Goal: Check status: Check status

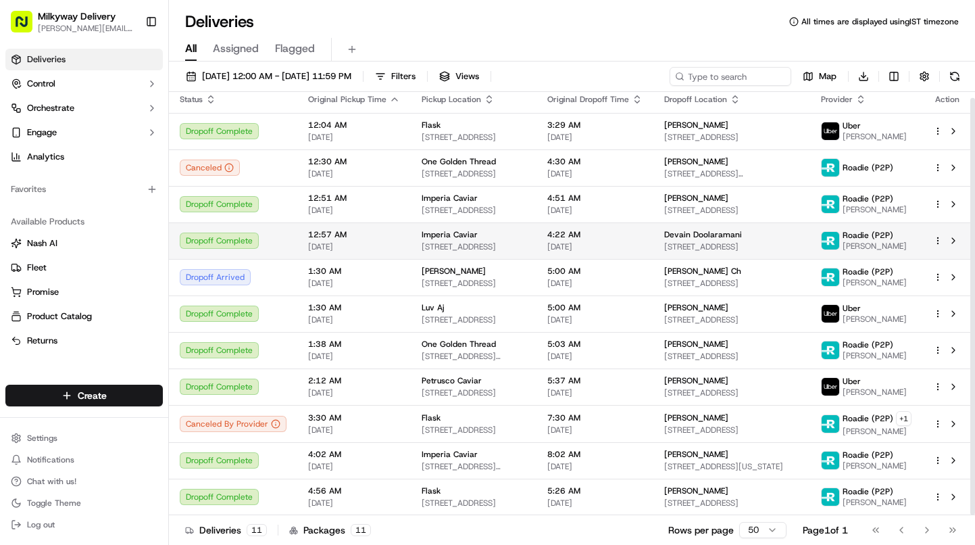
scroll to position [6, 0]
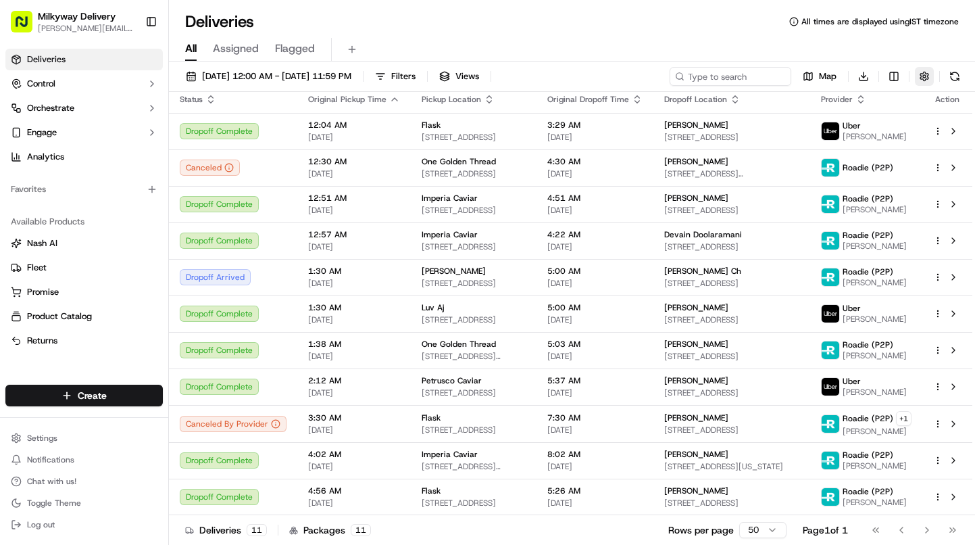
click at [919, 74] on button "button" at bounding box center [924, 76] width 19 height 19
click at [881, 129] on html "Milkyway Delivery [PERSON_NAME][EMAIL_ADDRESS][DOMAIN_NAME] Toggle Sidebar Deli…" at bounding box center [487, 272] width 975 height 545
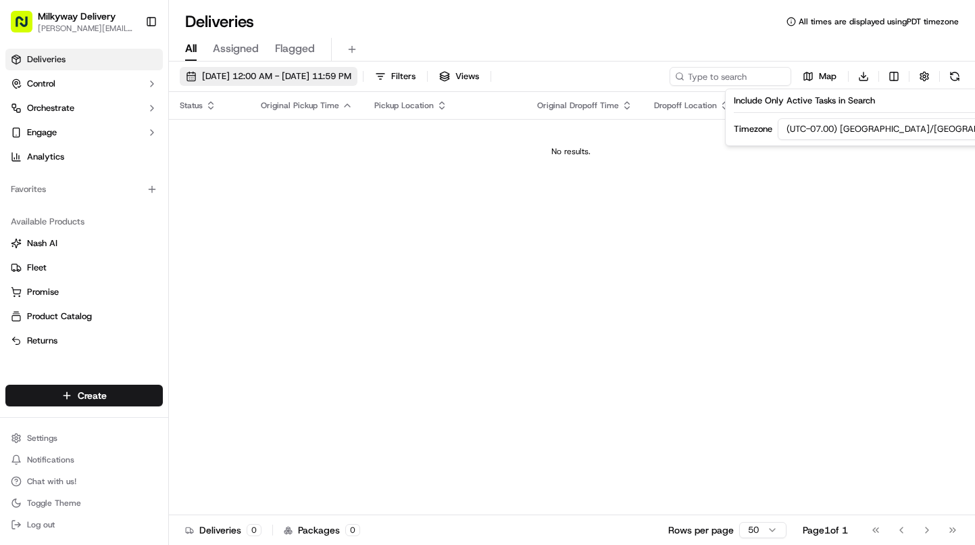
click at [337, 78] on span "[DATE] 12:00 AM - [DATE] 11:59 PM" at bounding box center [276, 76] width 149 height 12
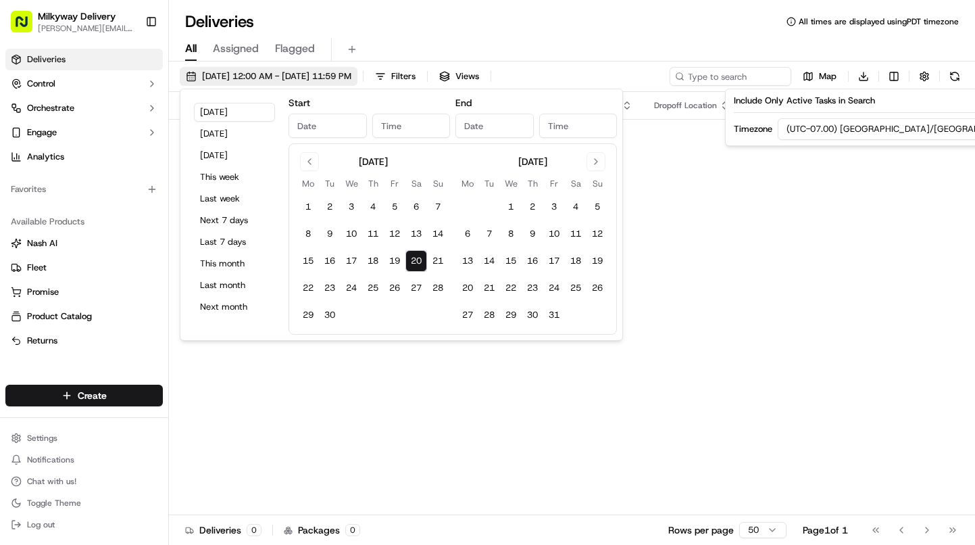
type input "[DATE]"
type input "12:00 AM"
type input "[DATE]"
type input "11:59 PM"
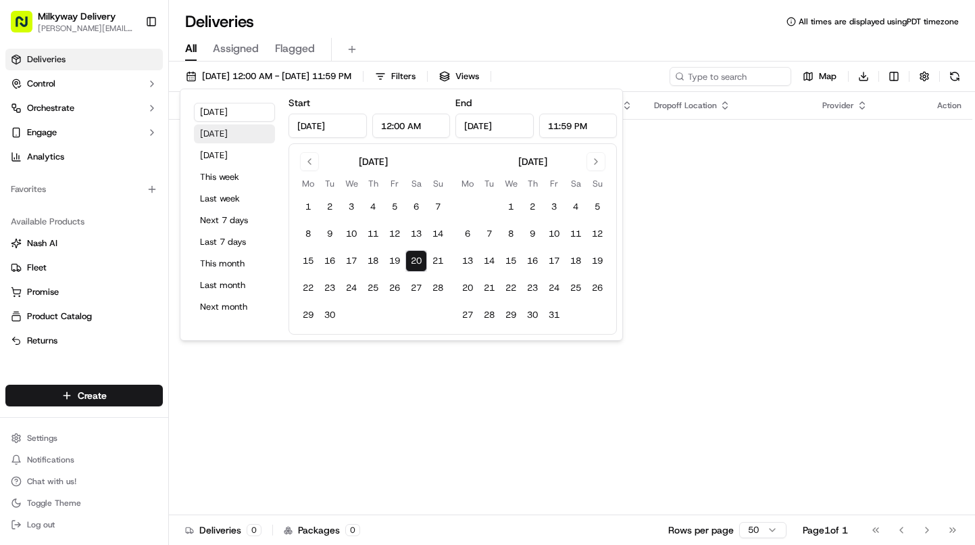
click at [243, 135] on button "[DATE]" at bounding box center [234, 133] width 81 height 19
type input "[DATE]"
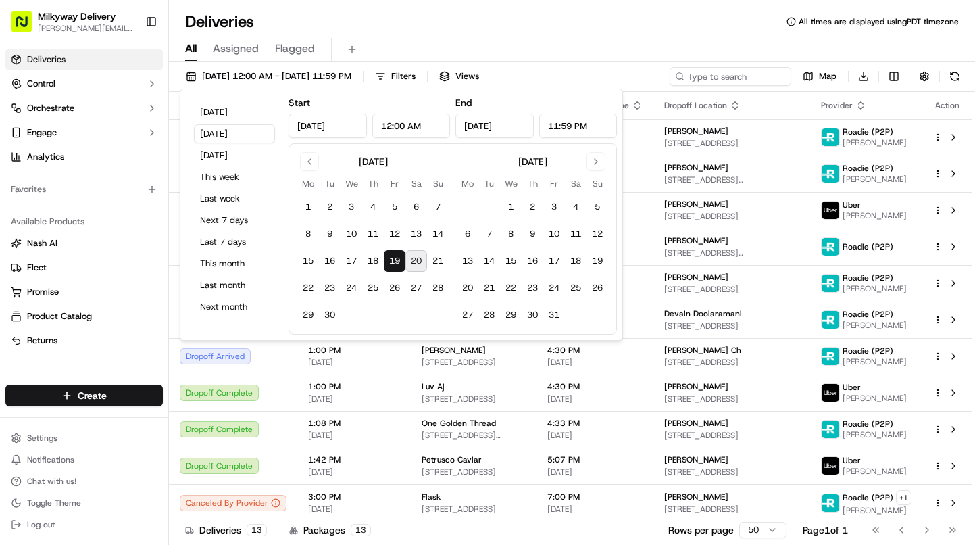
click at [478, 34] on div "All Assigned Flagged" at bounding box center [572, 46] width 806 height 29
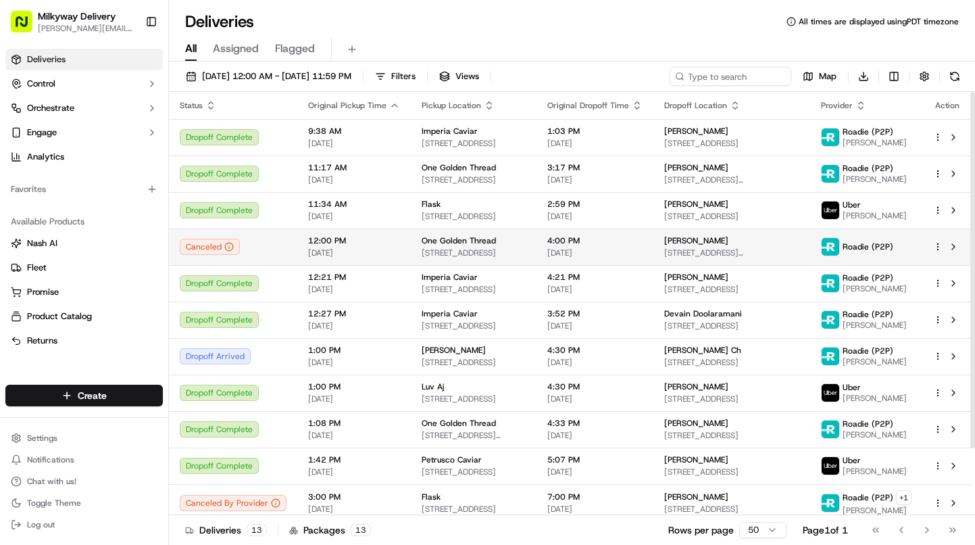
click at [318, 237] on span "12:00 PM" at bounding box center [354, 240] width 92 height 11
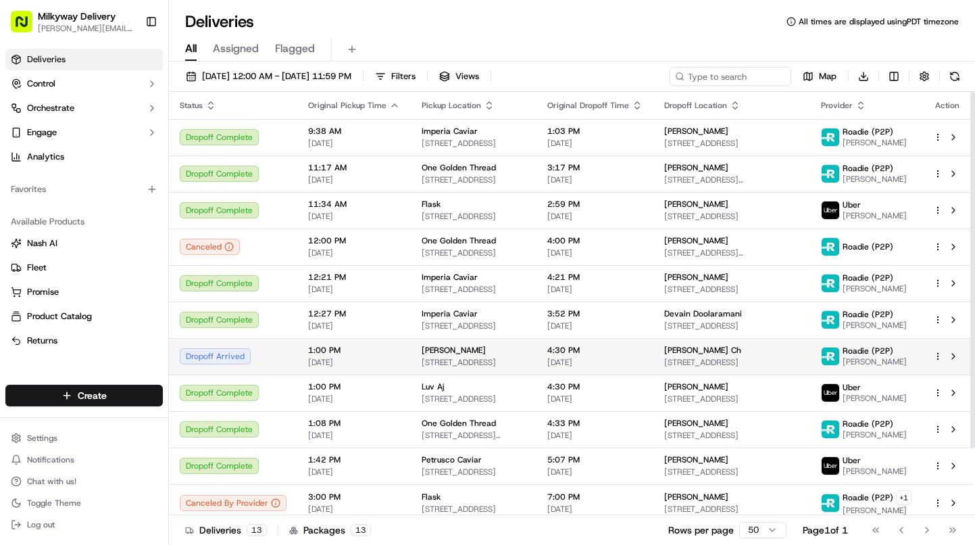
click at [278, 355] on div "Dropoff Arrived" at bounding box center [233, 356] width 107 height 16
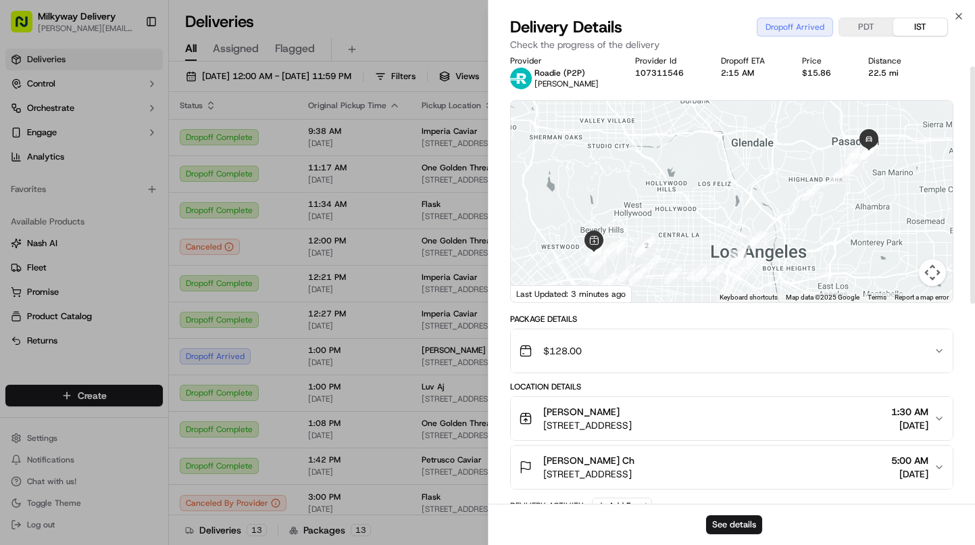
scroll to position [1, 0]
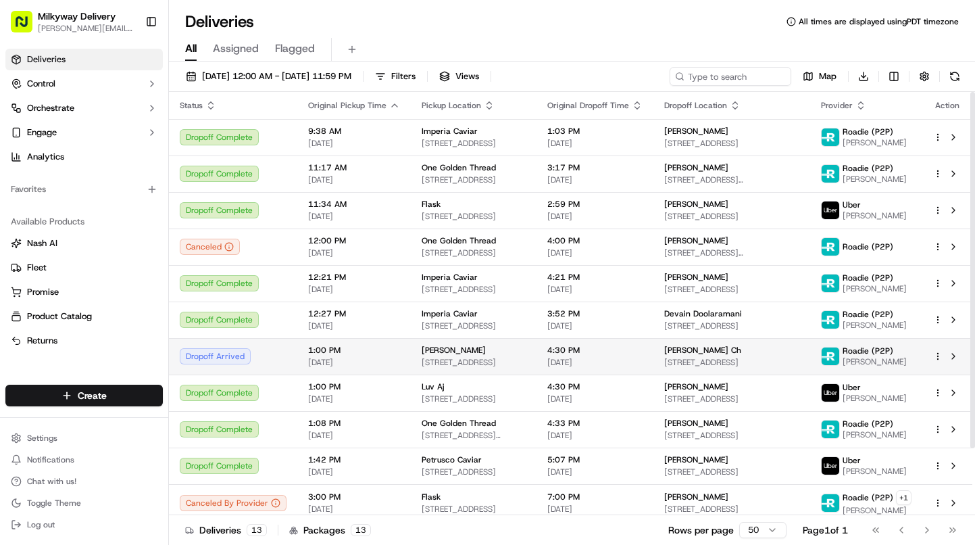
click at [402, 349] on td "1:00 PM [DATE]" at bounding box center [354, 356] width 114 height 36
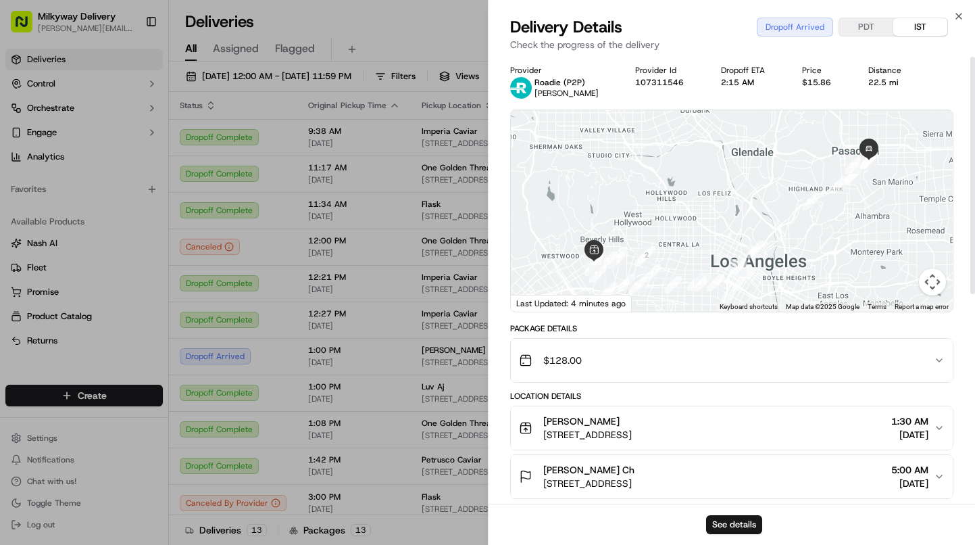
scroll to position [0, 0]
click at [704, 351] on div "$128.00" at bounding box center [727, 360] width 416 height 27
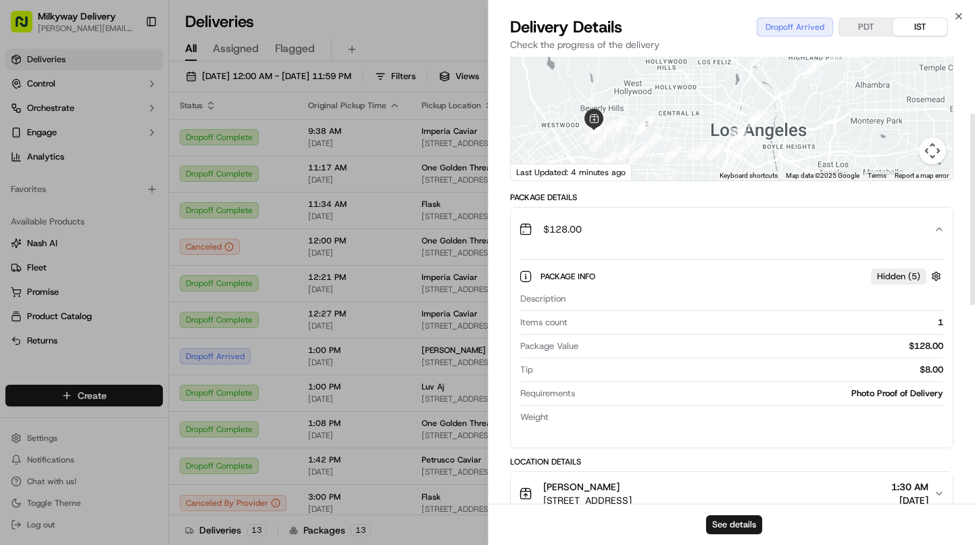
scroll to position [132, 0]
click at [707, 218] on div "$128.00" at bounding box center [727, 228] width 416 height 27
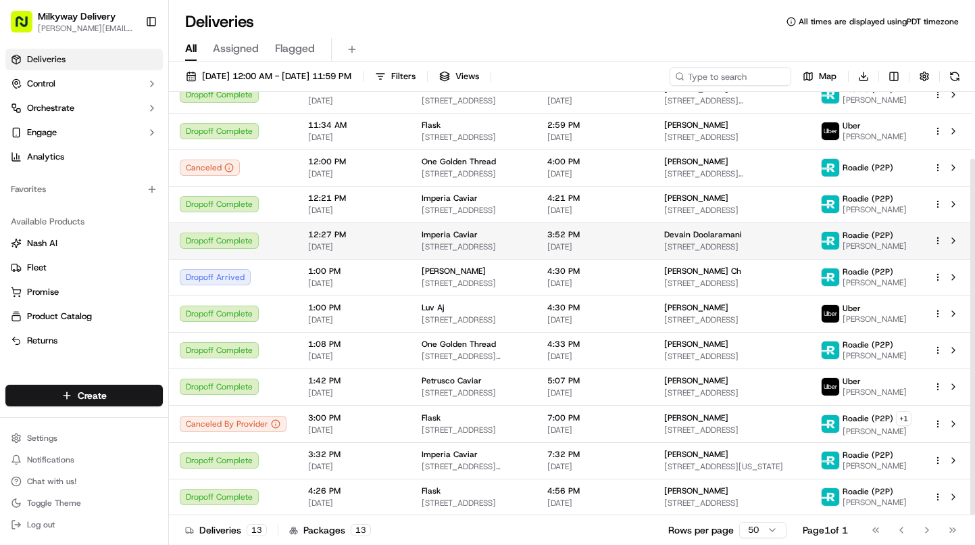
scroll to position [79, 0]
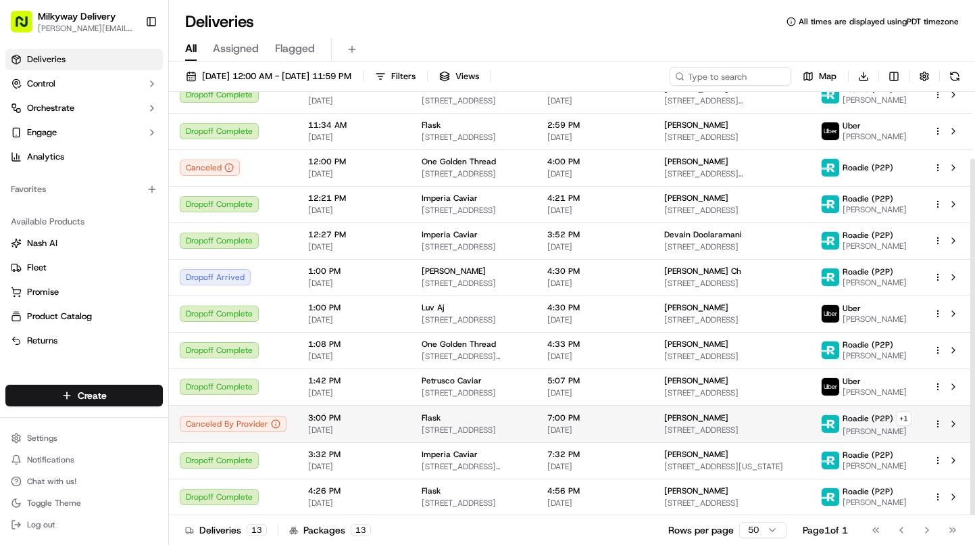
click at [348, 431] on span "[DATE]" at bounding box center [354, 429] width 92 height 11
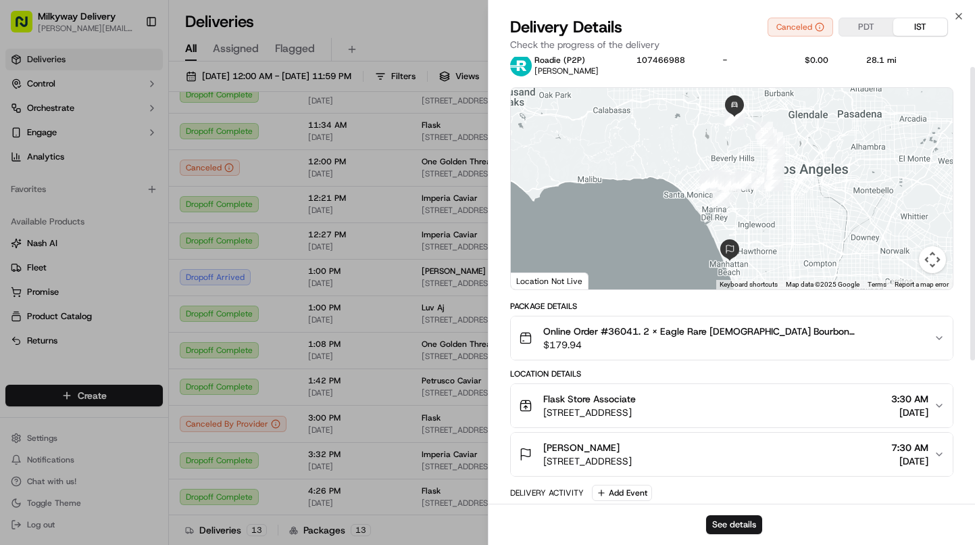
scroll to position [16, 0]
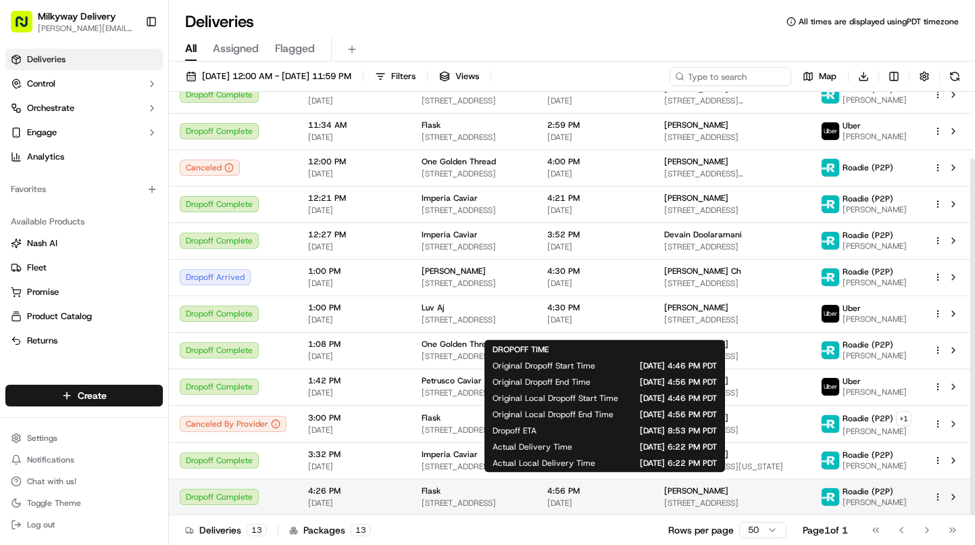
click at [612, 502] on span "[DATE]" at bounding box center [594, 502] width 95 height 11
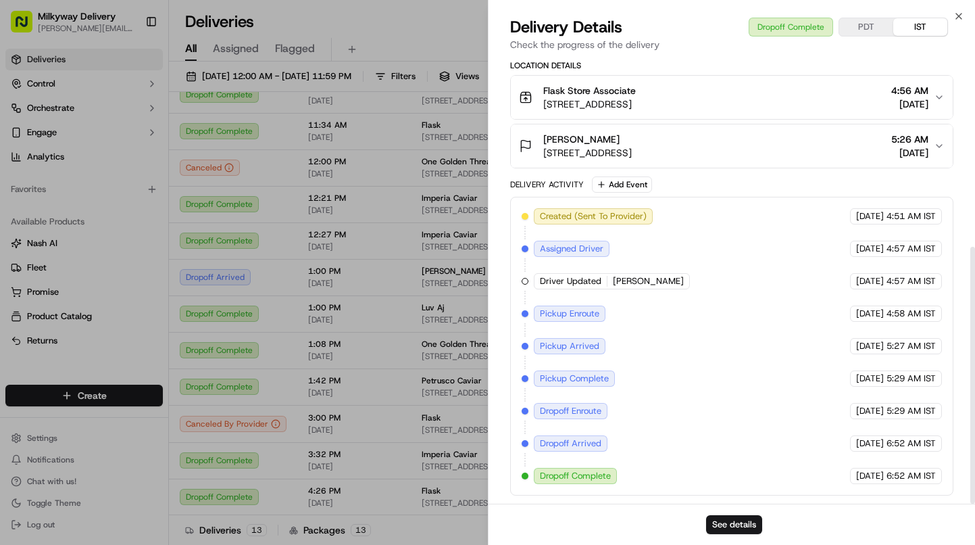
scroll to position [330, 0]
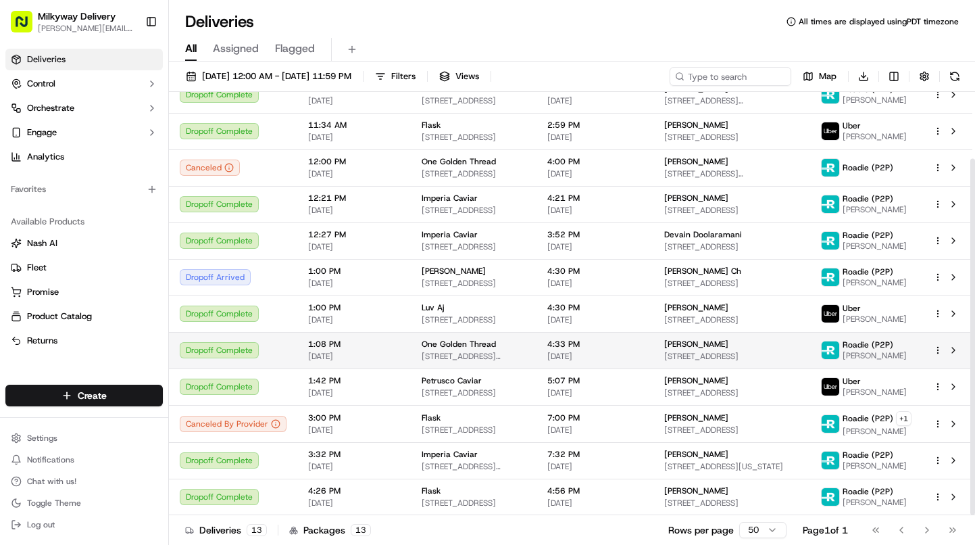
click at [411, 357] on td "One Golden Thread [STREET_ADDRESS][PERSON_NAME]" at bounding box center [474, 350] width 126 height 36
